Goal: Find specific page/section: Find specific page/section

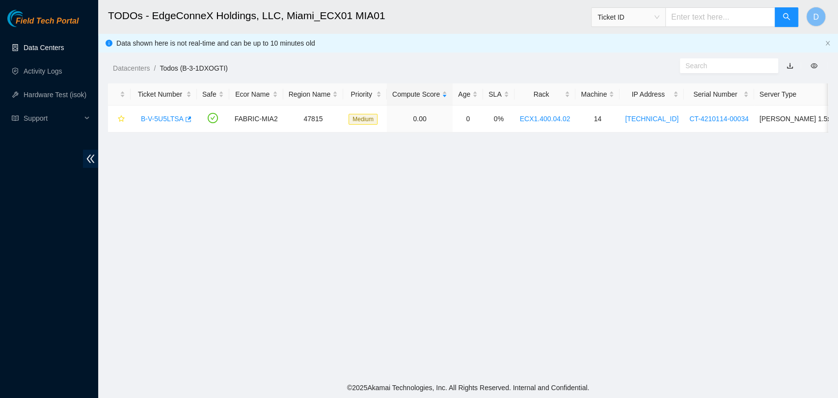
click at [44, 44] on link "Data Centers" at bounding box center [44, 48] width 40 height 8
